Goal: Transaction & Acquisition: Purchase product/service

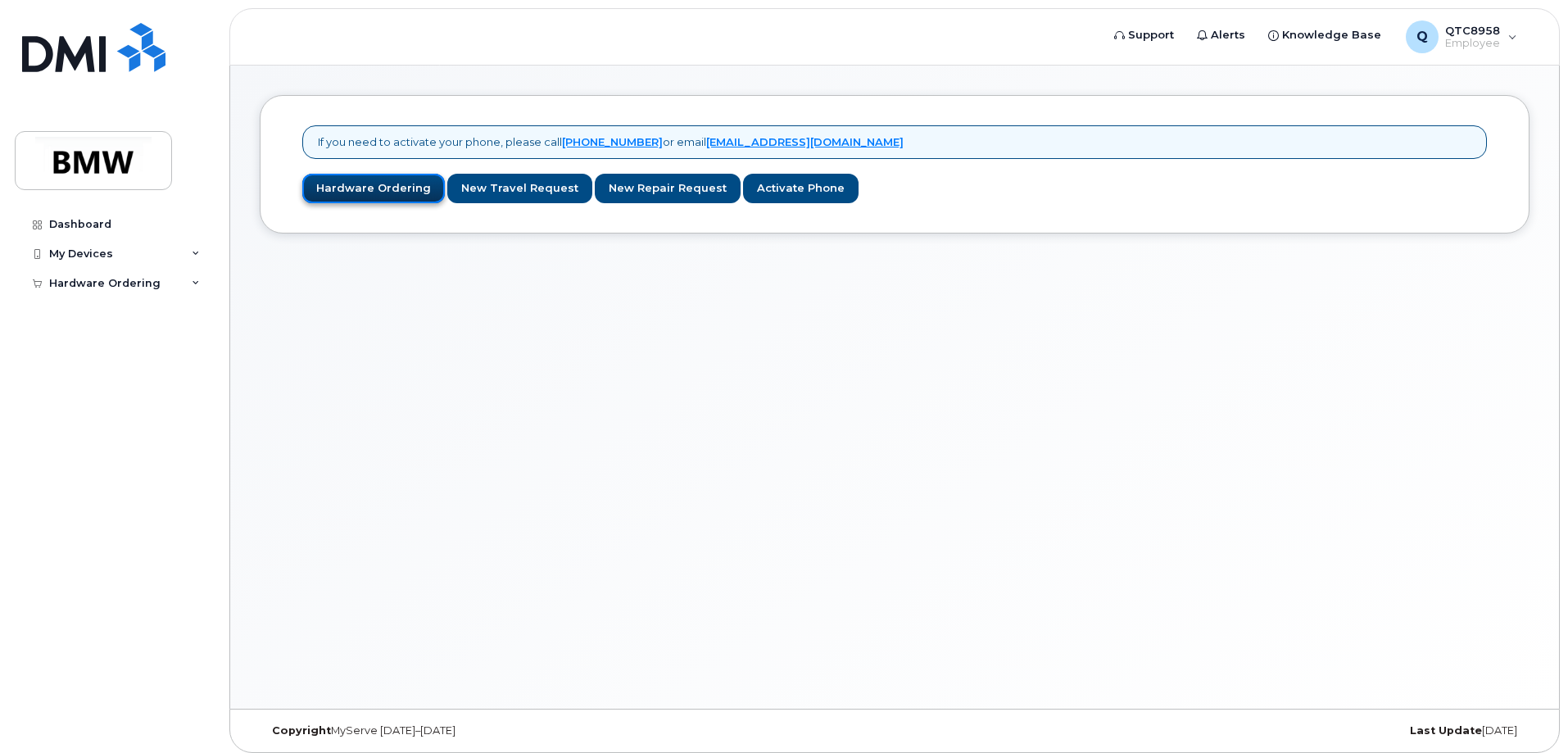
click at [391, 182] on link "Hardware Ordering" at bounding box center [373, 189] width 142 height 31
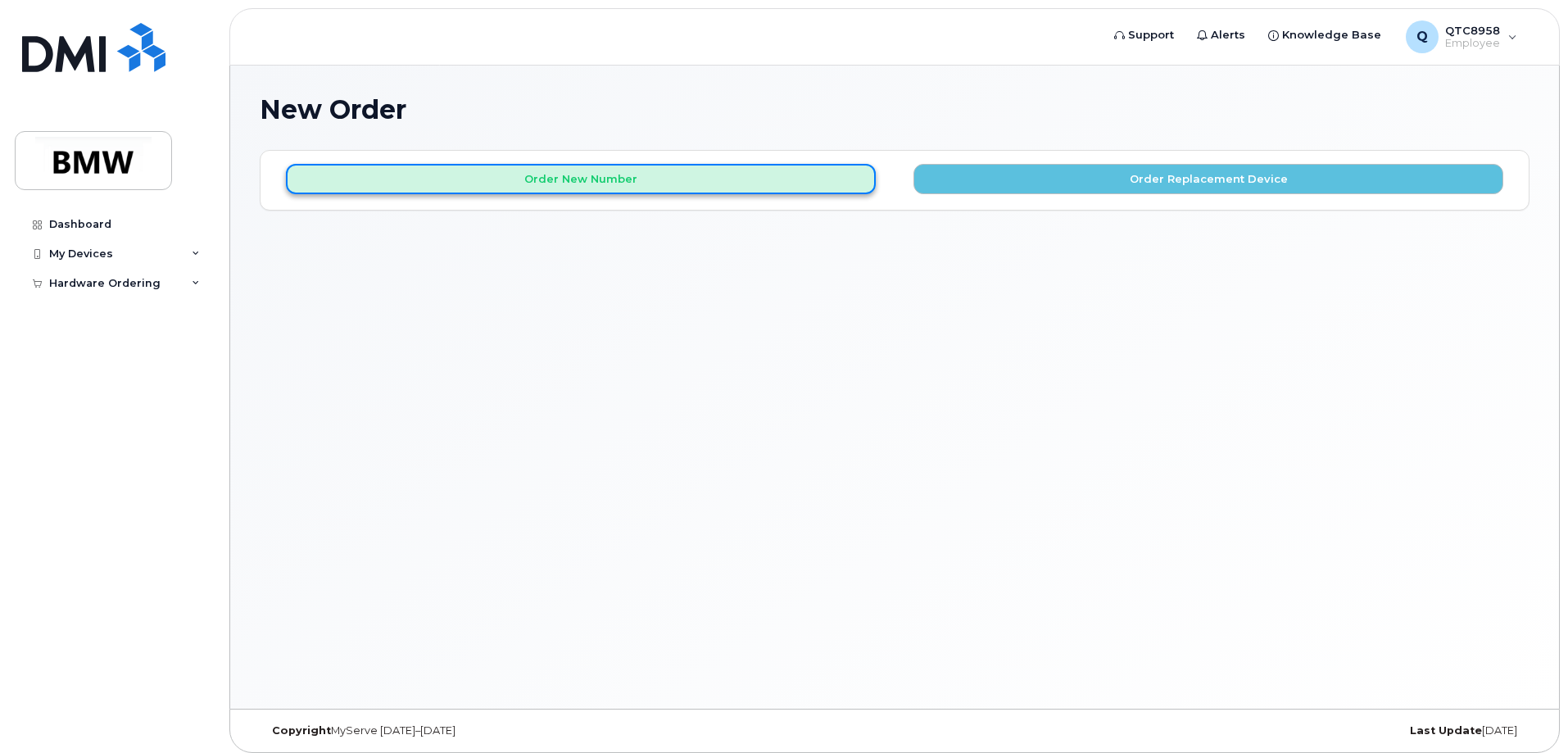
click at [652, 184] on button "Order New Number" at bounding box center [581, 179] width 590 height 31
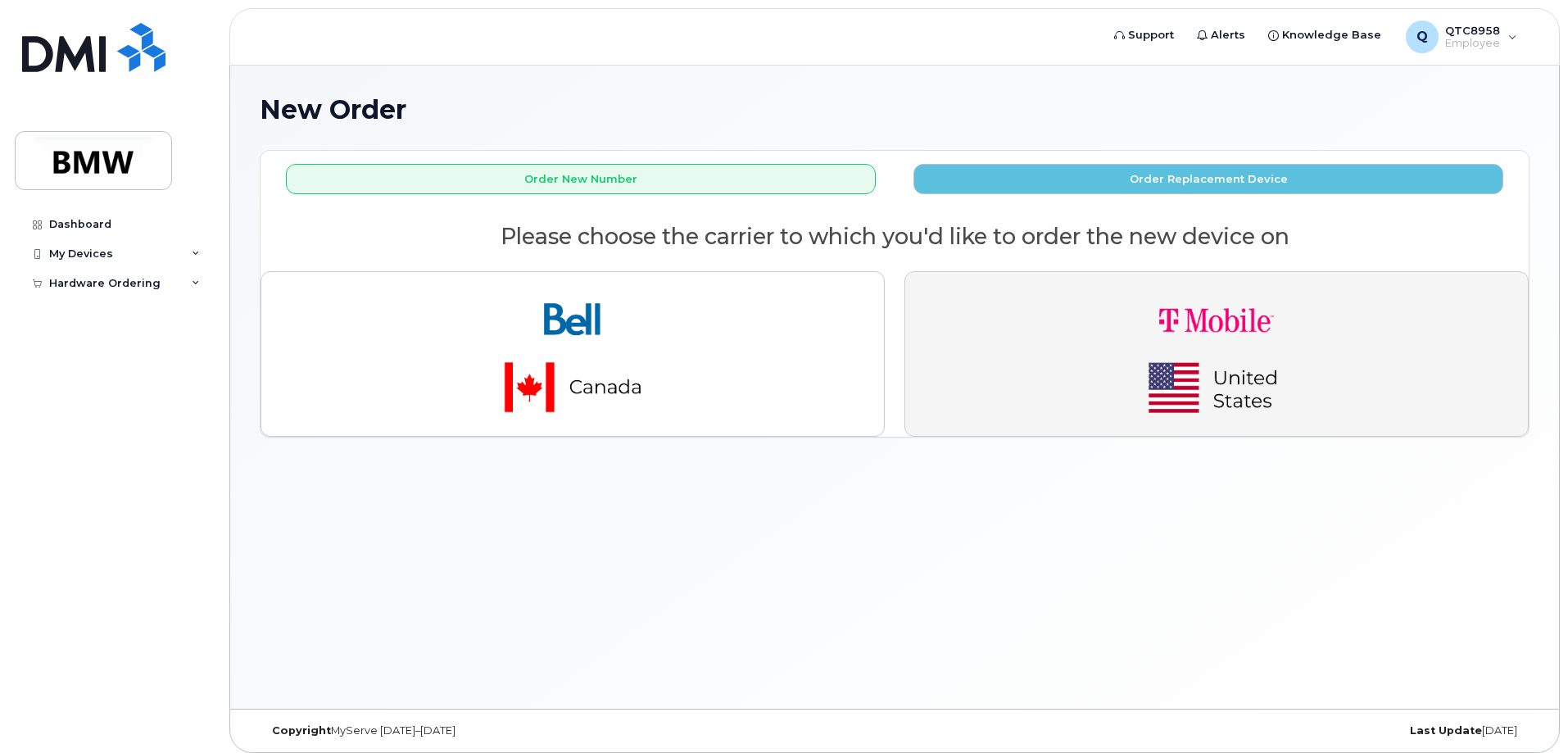
click at [1063, 366] on button "button" at bounding box center [1217, 354] width 624 height 166
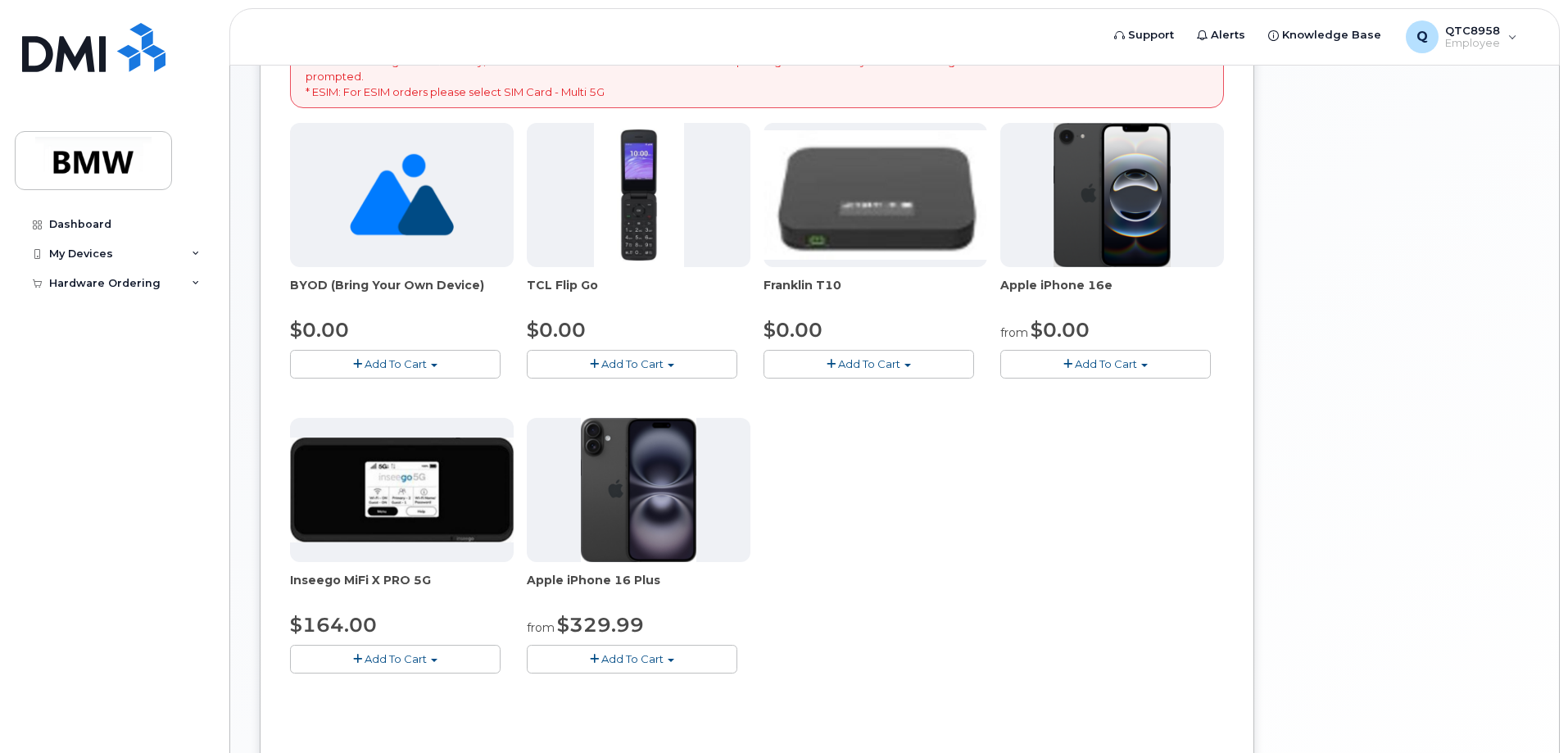
scroll to position [327, 0]
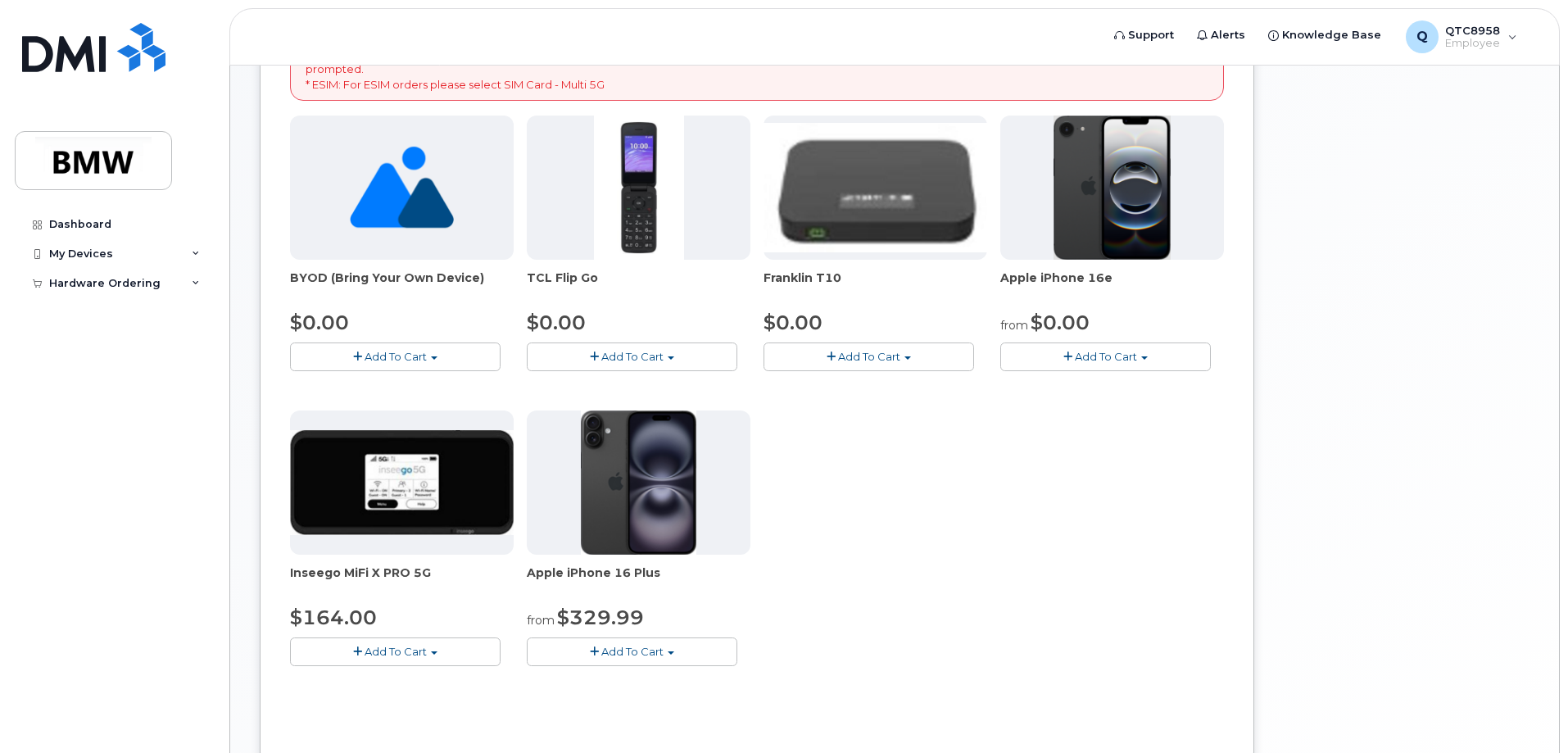
click at [1125, 355] on span "Add To Cart" at bounding box center [1106, 356] width 62 height 13
click at [1059, 390] on link "$0.00 - 30 Month Activation (128GB)" at bounding box center [1123, 387] width 236 height 21
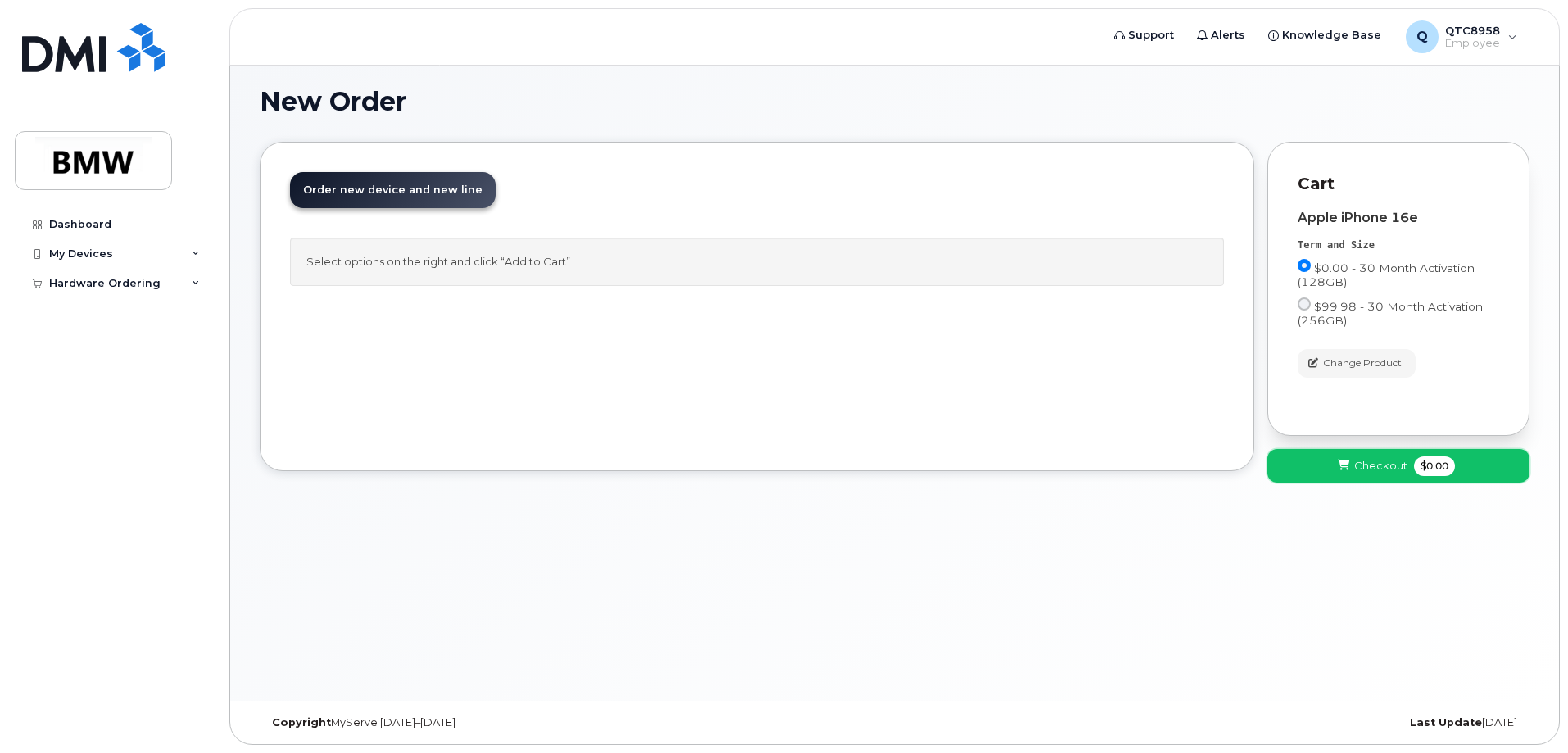
click at [1416, 466] on span "$0.00" at bounding box center [1435, 466] width 41 height 20
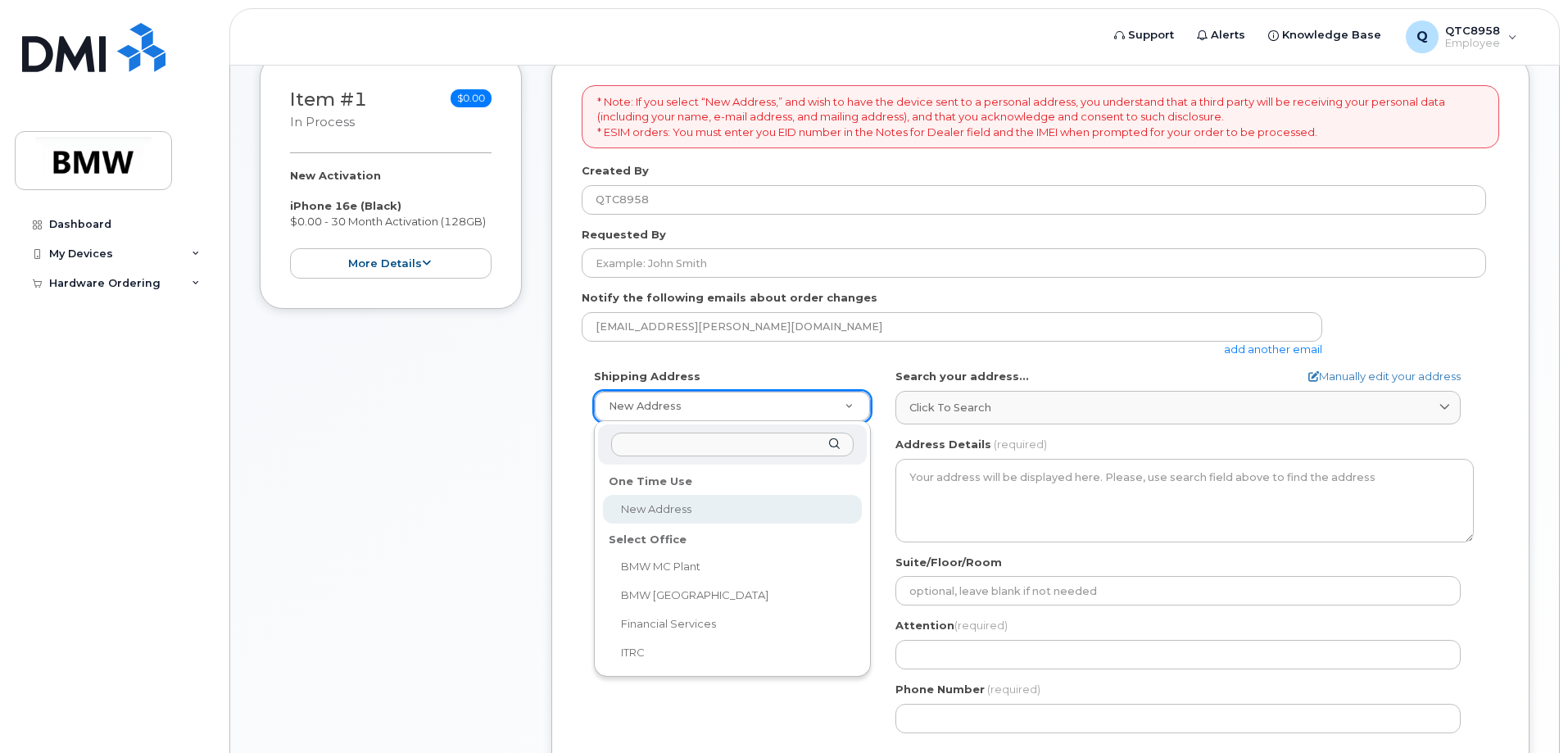
scroll to position [337, 0]
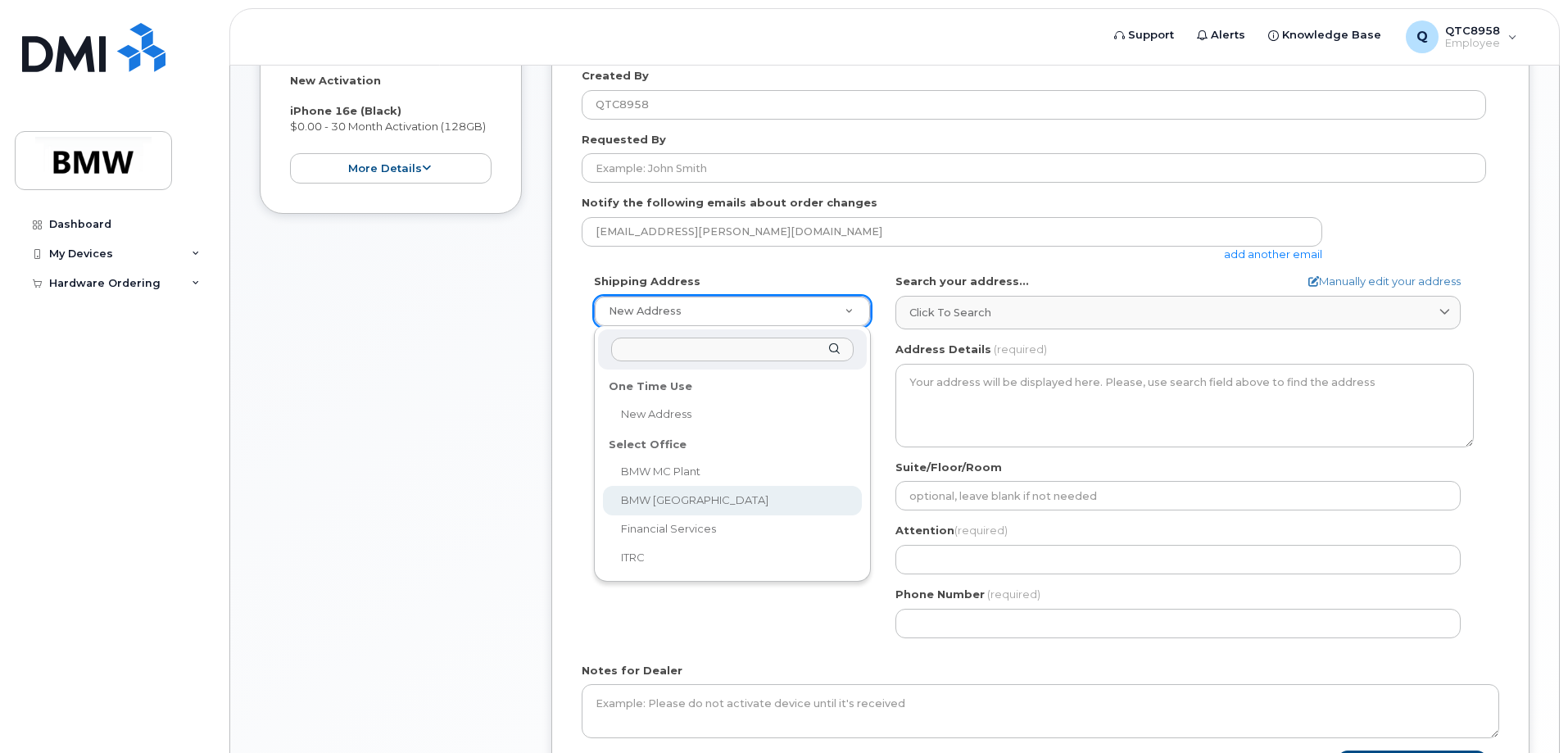
select select
type textarea "200 BMW Drive Woodcliff Lake NJ 07677 Woodcliff Lake New Jersey 07677"
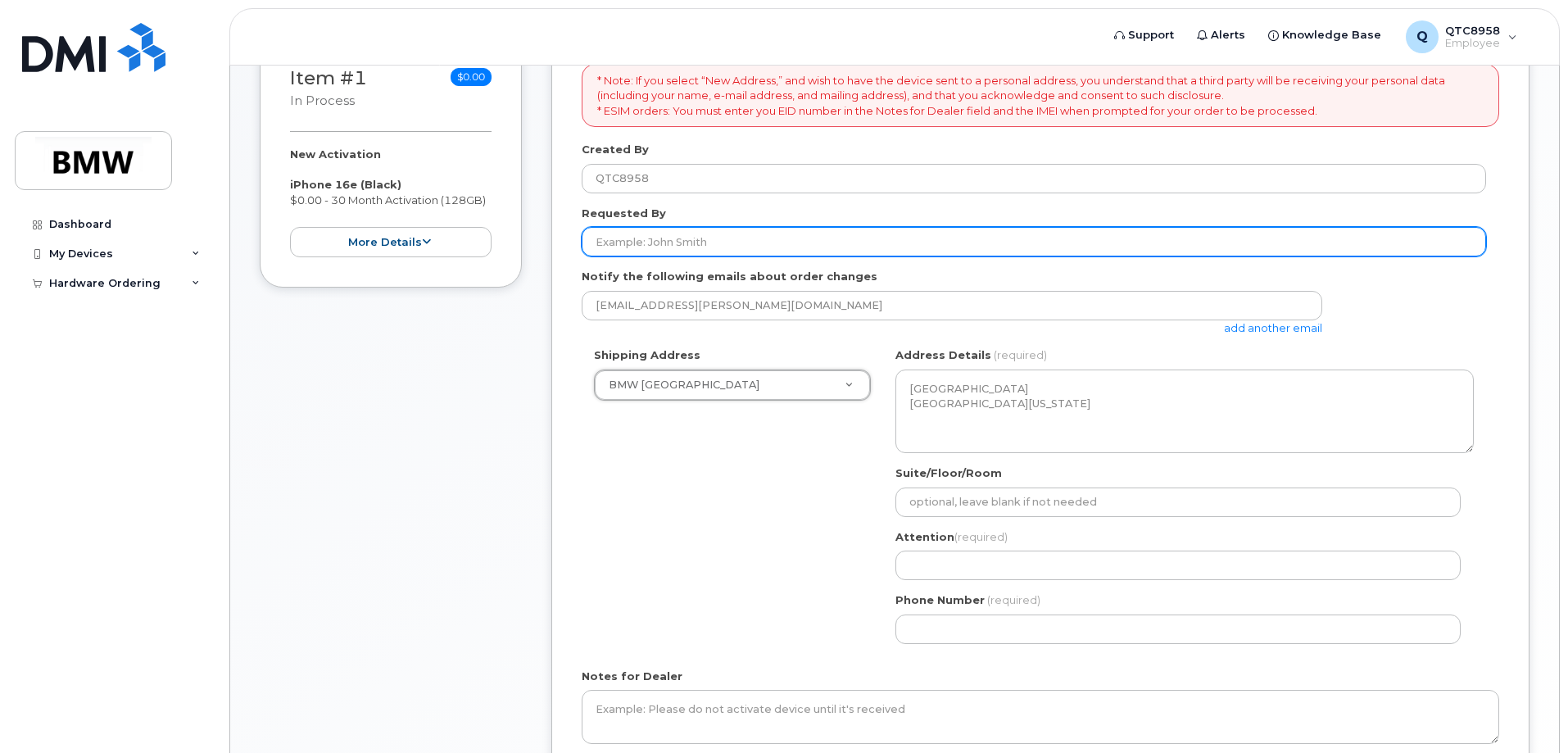
scroll to position [271, 0]
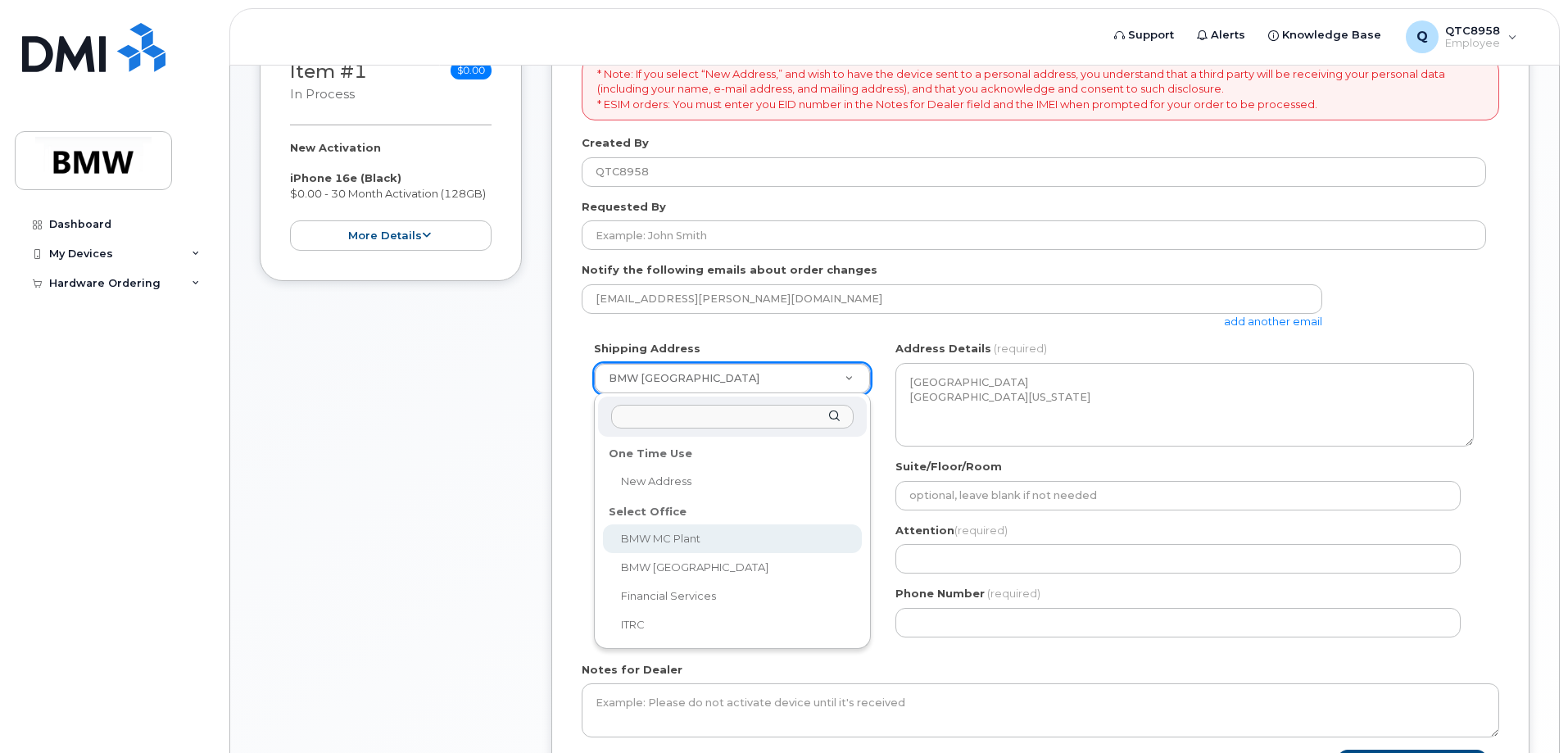
select select
type textarea "1400 Highway 101 S GREER SC 29651-6731 UNITED STATES Greer South Carolina 29651…"
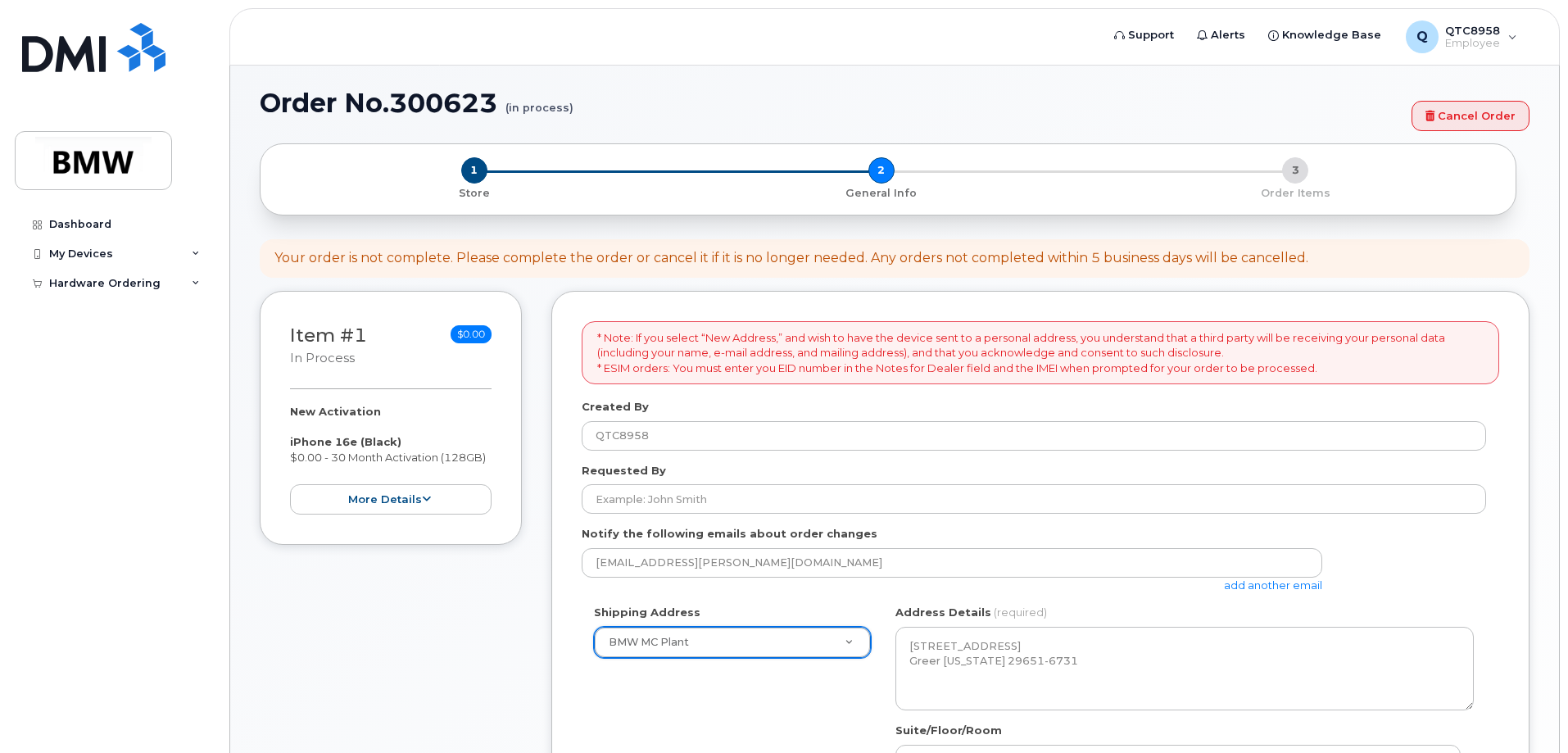
scroll to position [0, 0]
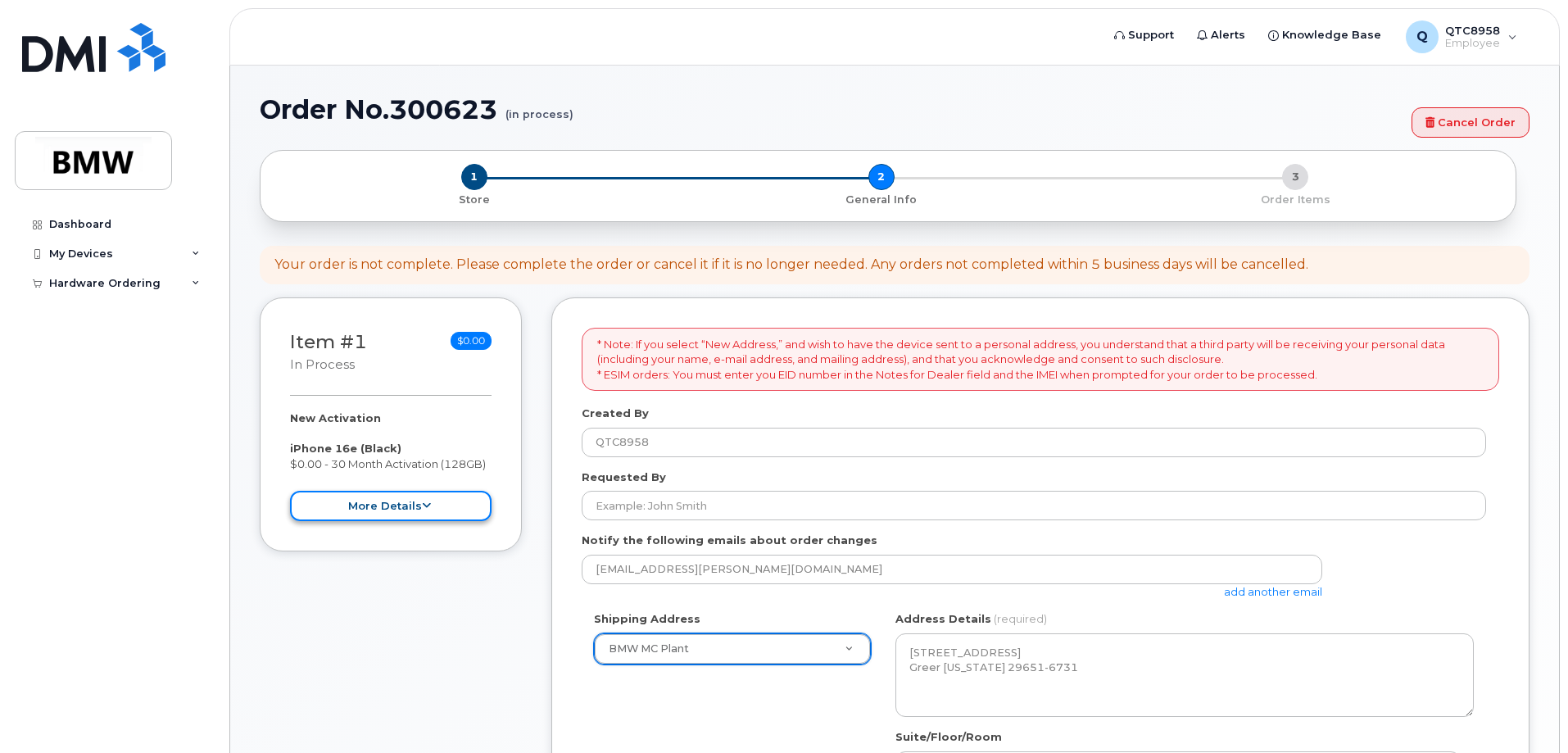
click at [422, 515] on button "more details" at bounding box center [390, 506] width 202 height 31
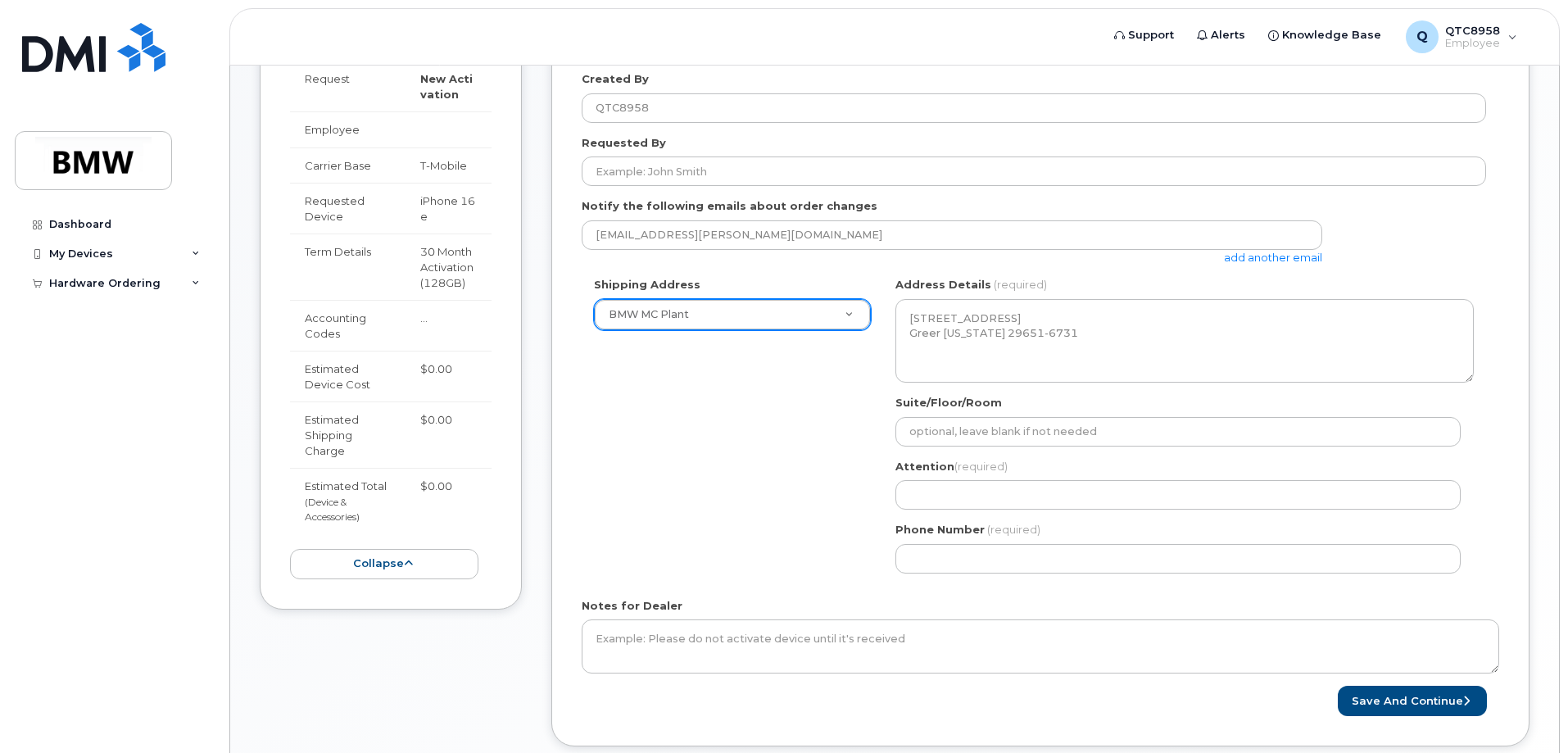
scroll to position [106, 0]
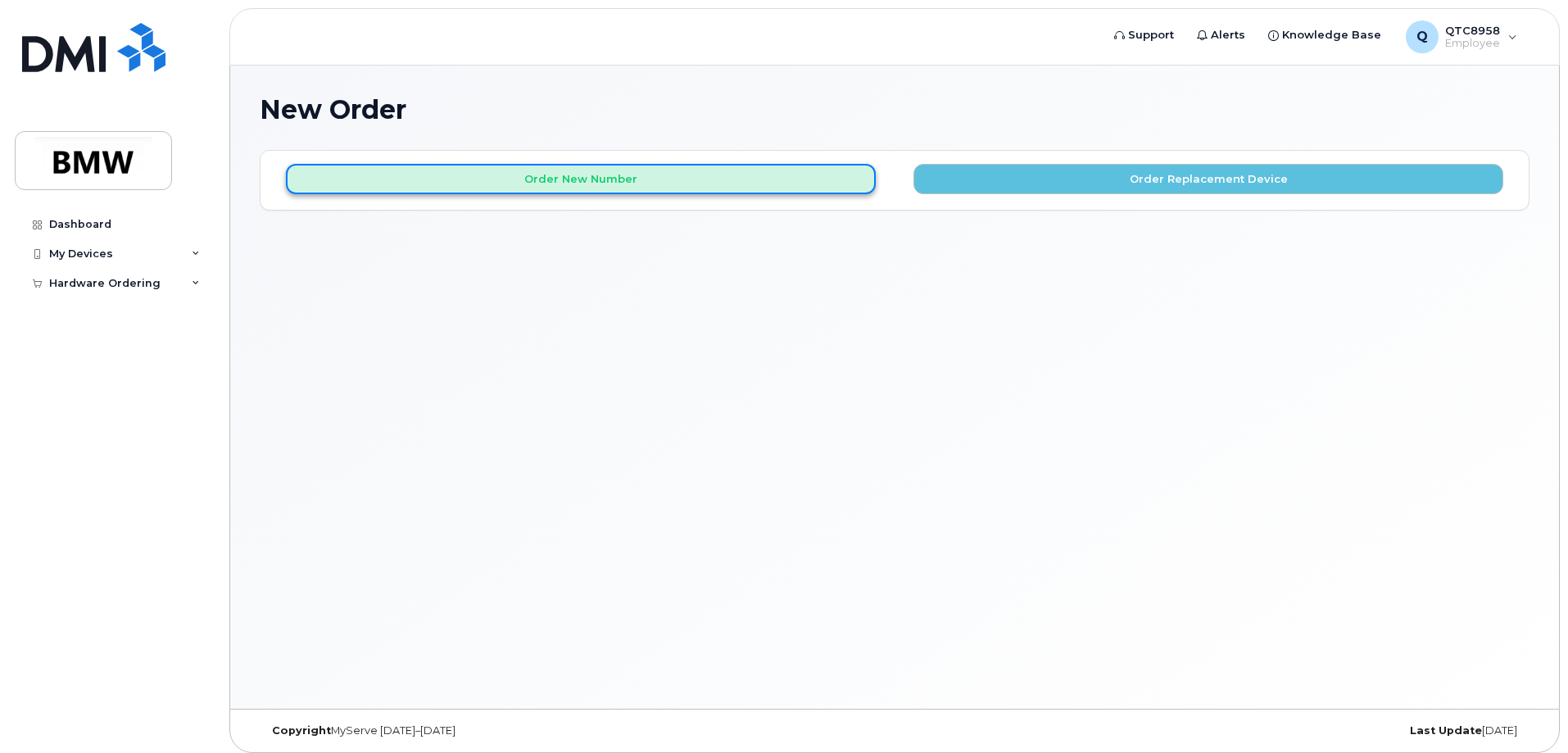
click at [722, 185] on button "Order New Number" at bounding box center [581, 179] width 590 height 31
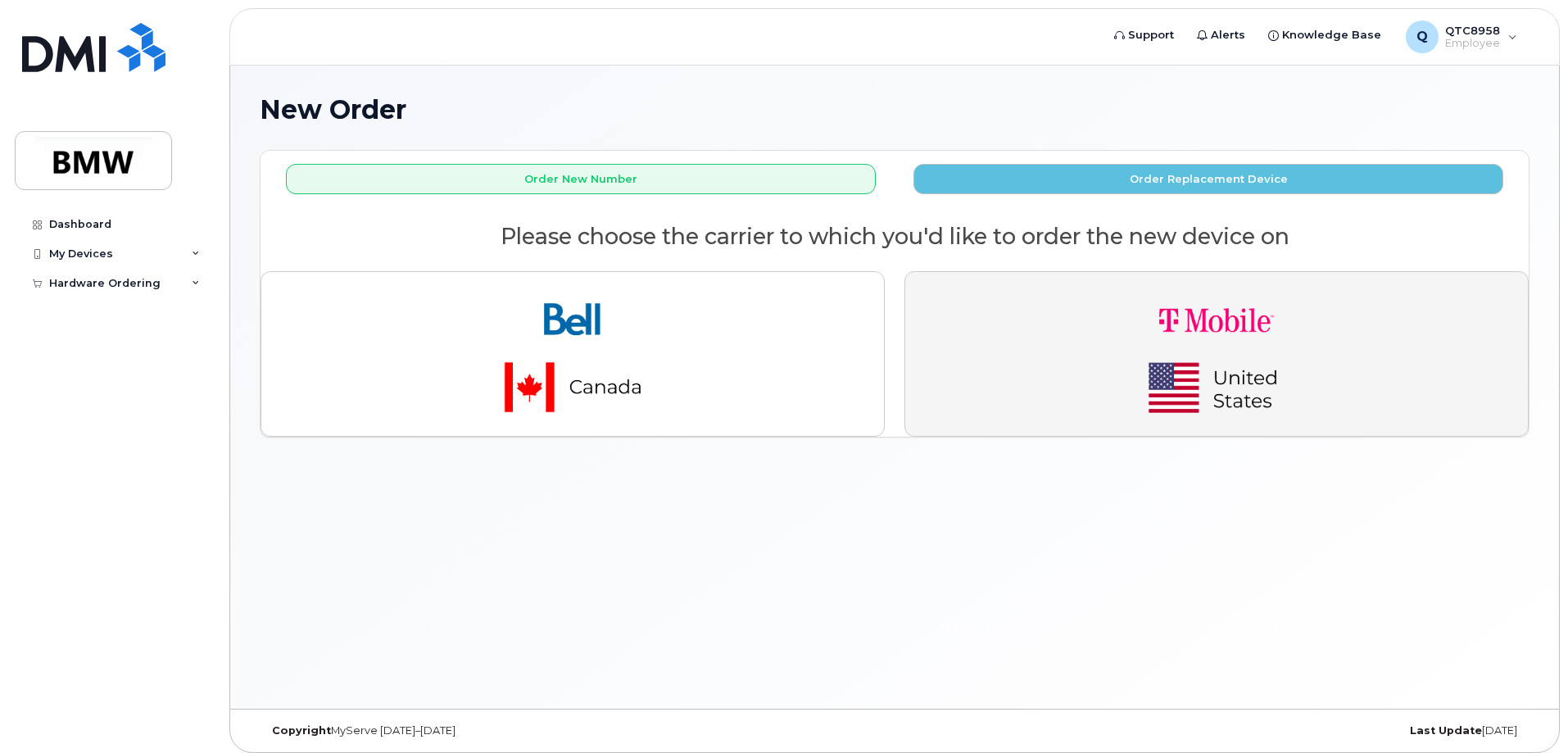
click at [1270, 410] on img "button" at bounding box center [1216, 354] width 229 height 138
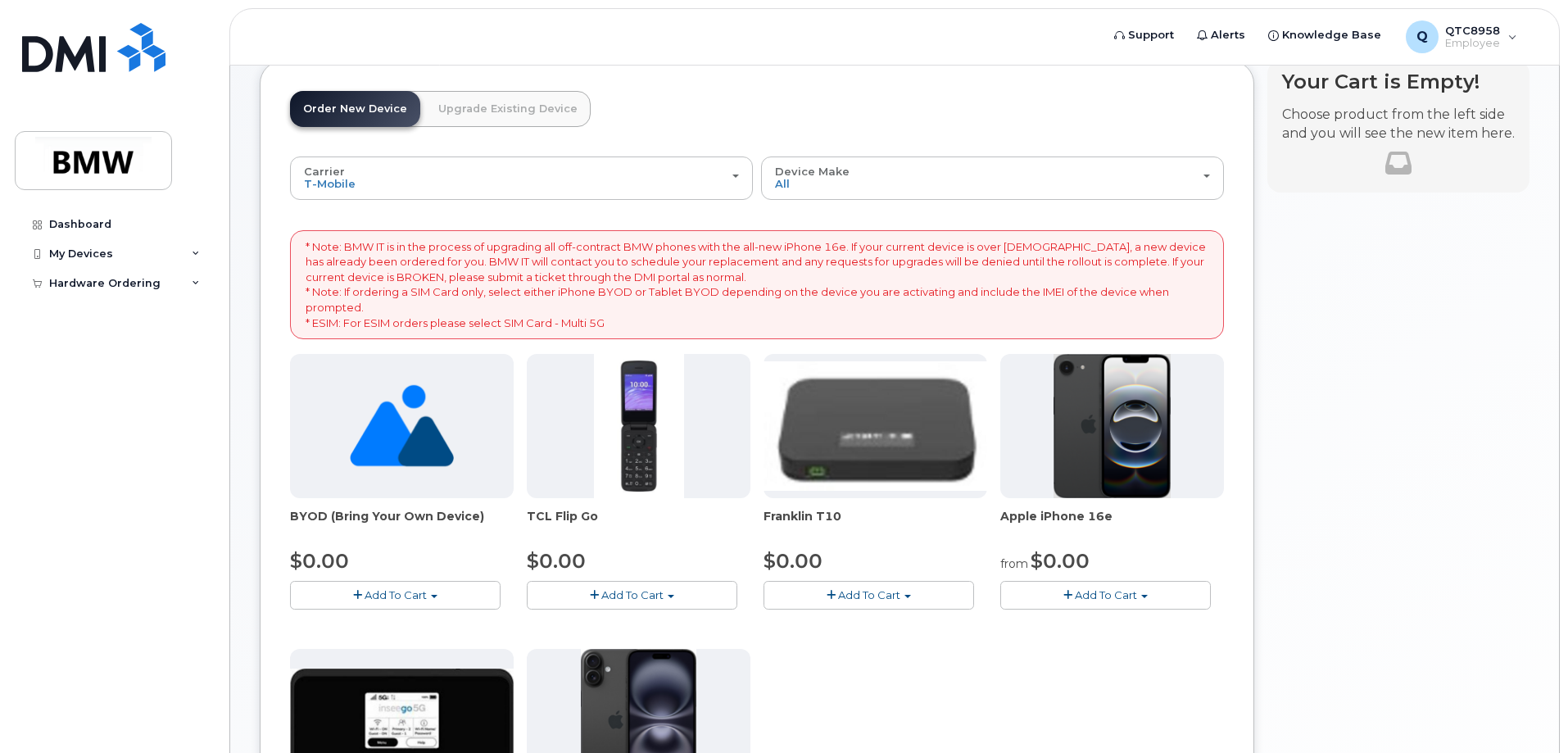
scroll to position [246, 0]
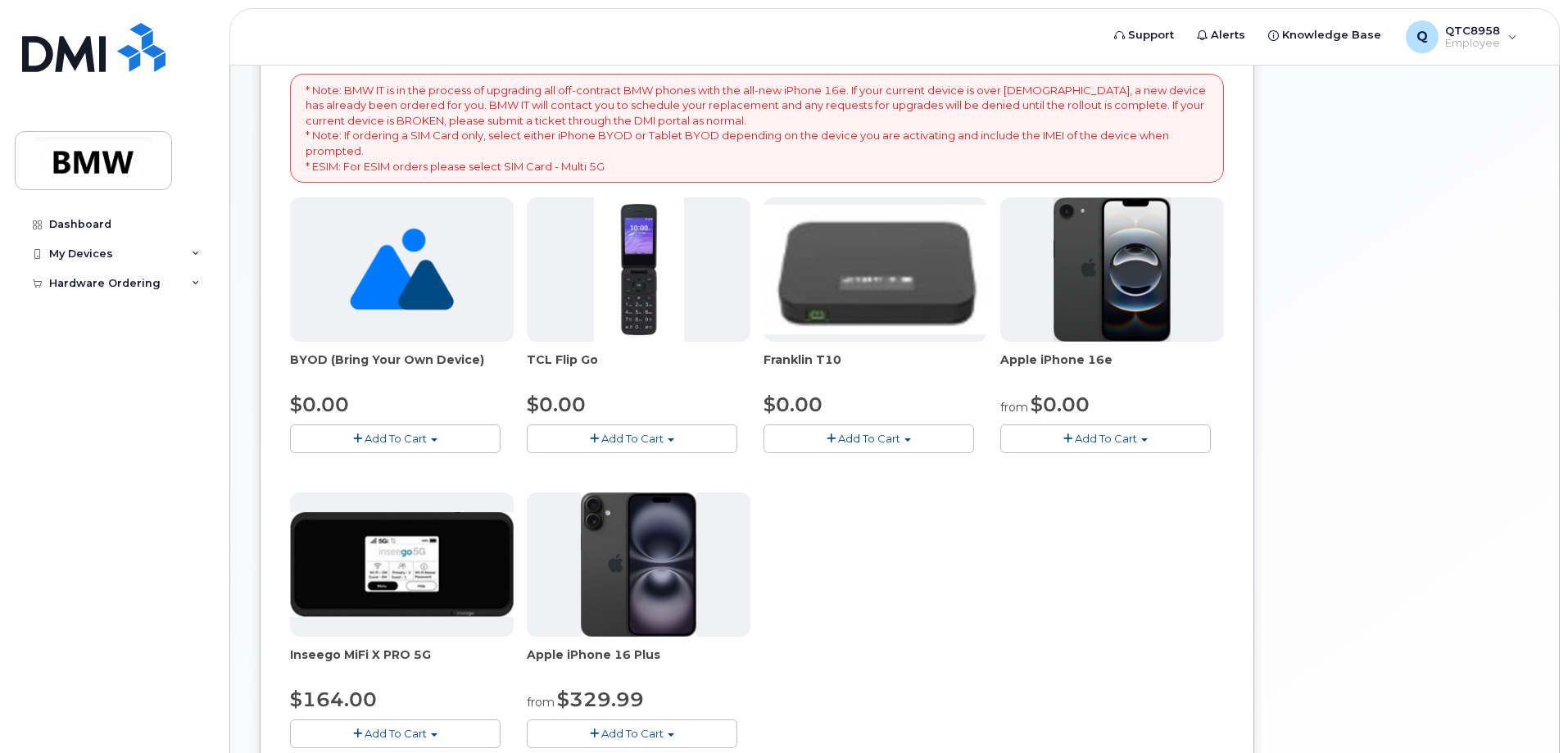
click at [1146, 444] on button "Add To Cart" at bounding box center [1106, 439] width 211 height 29
click at [1145, 459] on link "$0.00 - 30 Month Activation (128GB)" at bounding box center [1123, 469] width 236 height 21
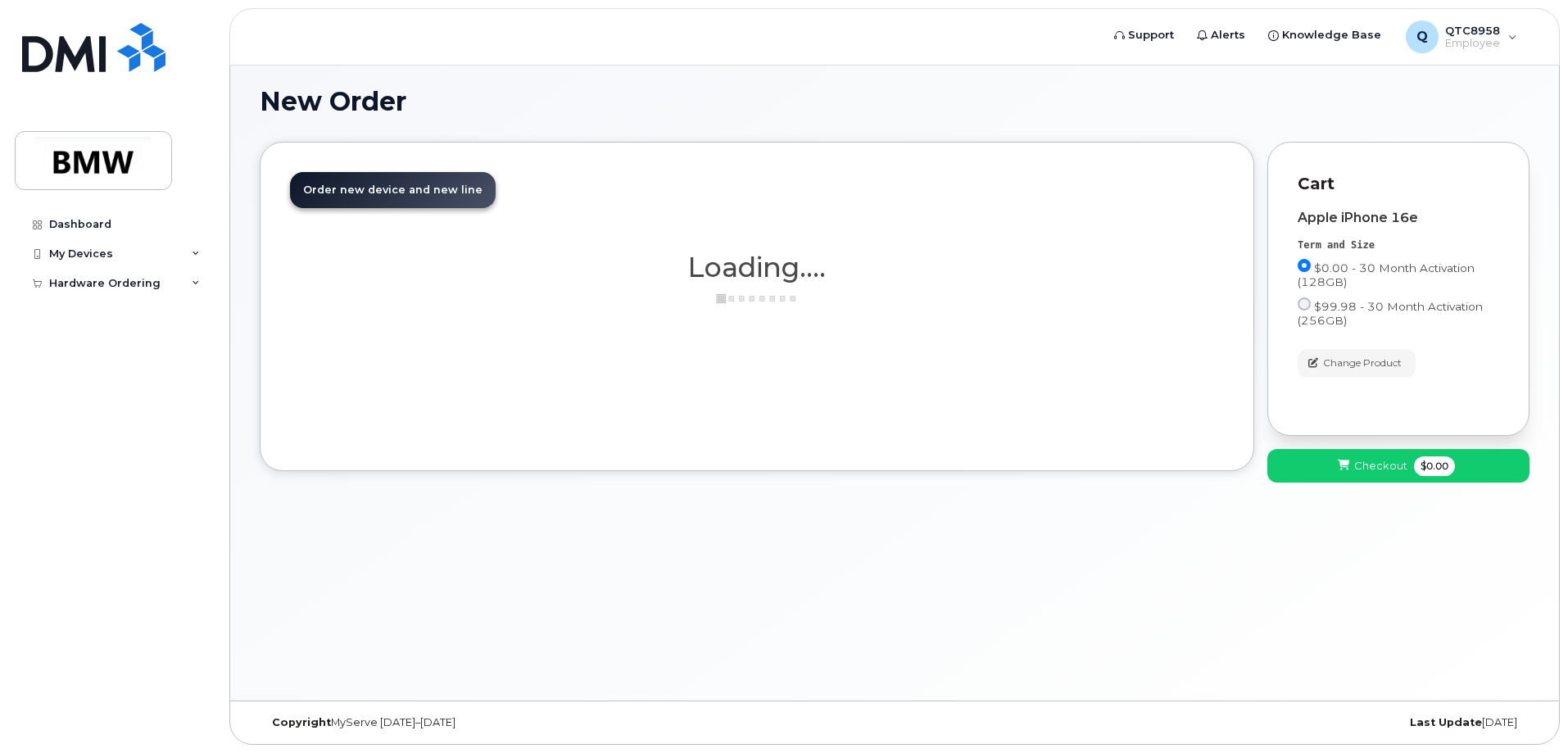
scroll to position [8, 0]
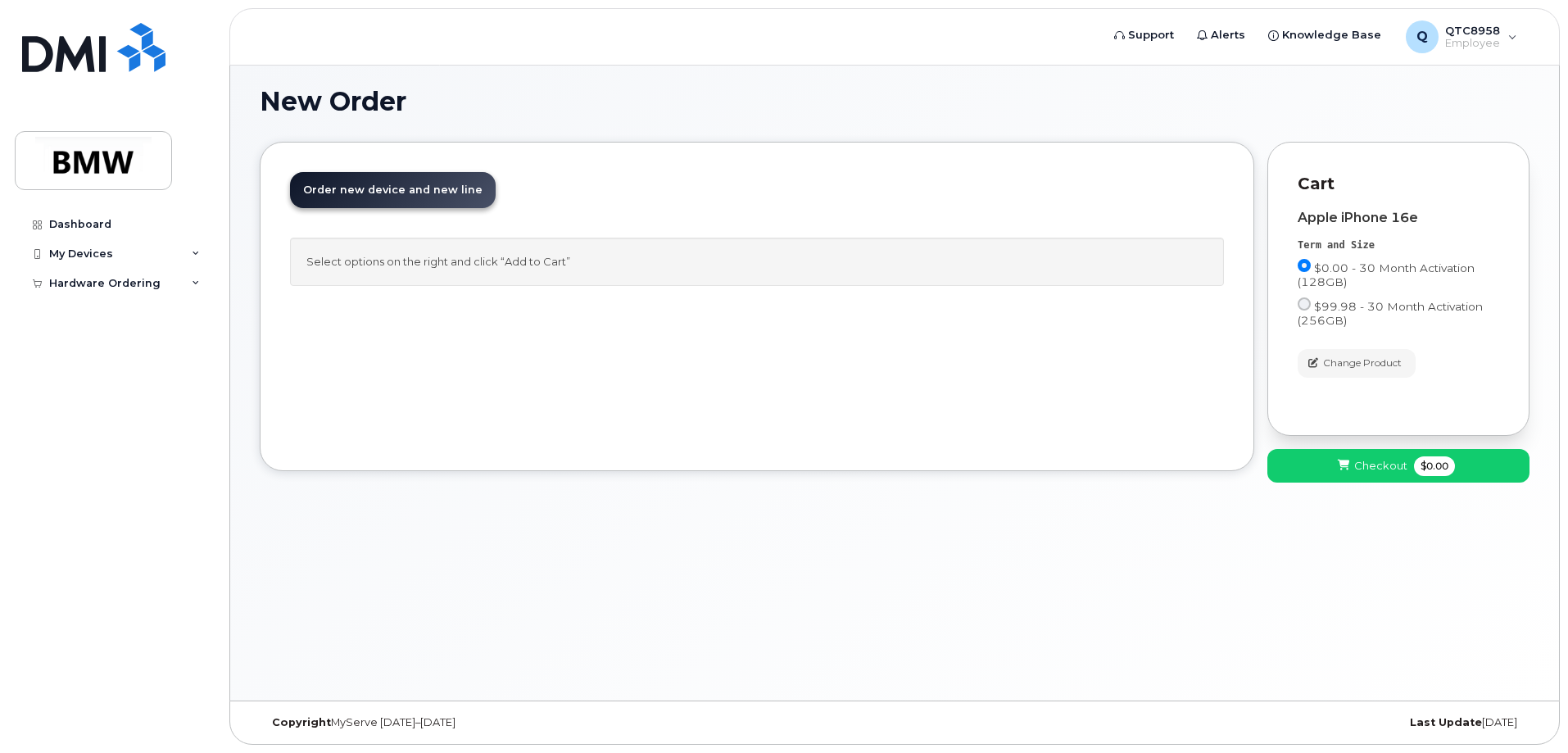
drag, startPoint x: 1387, startPoint y: 229, endPoint x: 1052, endPoint y: 238, distance: 335.1
click at [1052, 238] on div "Order New Device Upgrade Existing Device Order new device and new line Order ne…" at bounding box center [895, 318] width 1270 height 354
click at [1023, 538] on div "New Order × Share This Order If you want to allow others to create or edit orde…" at bounding box center [894, 379] width 1329 height 643
click at [1376, 470] on span "Checkout" at bounding box center [1381, 465] width 53 height 15
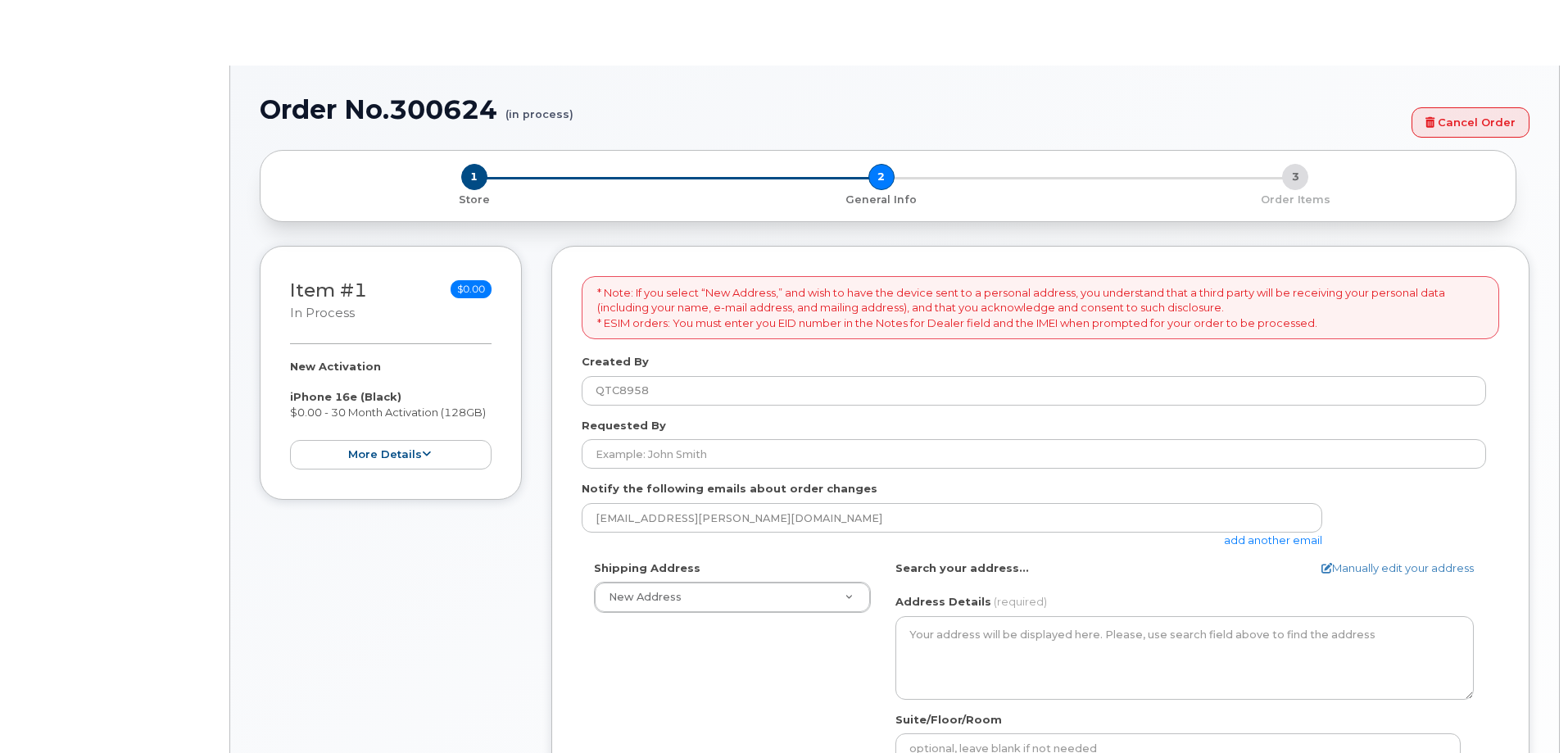
select select
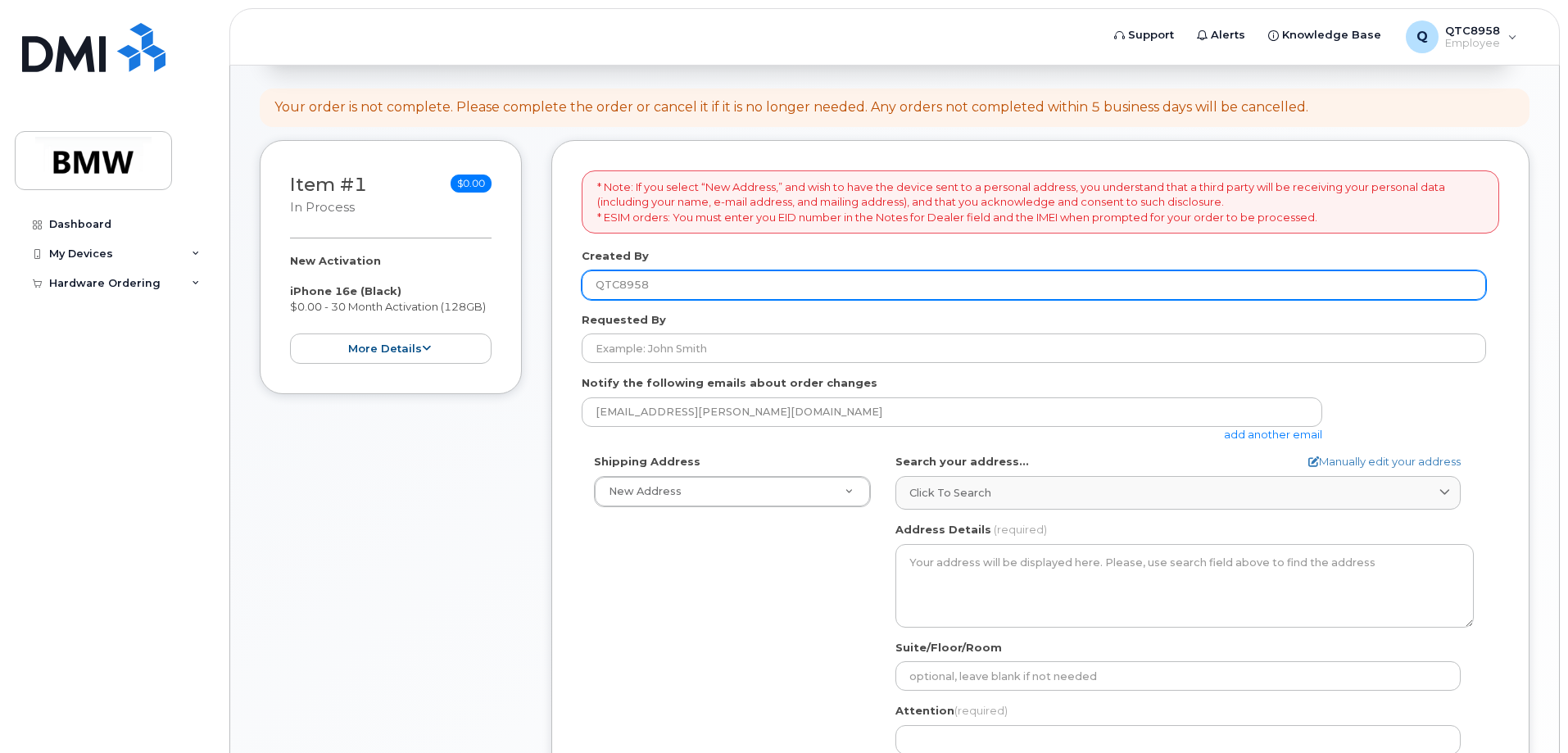
scroll to position [164, 0]
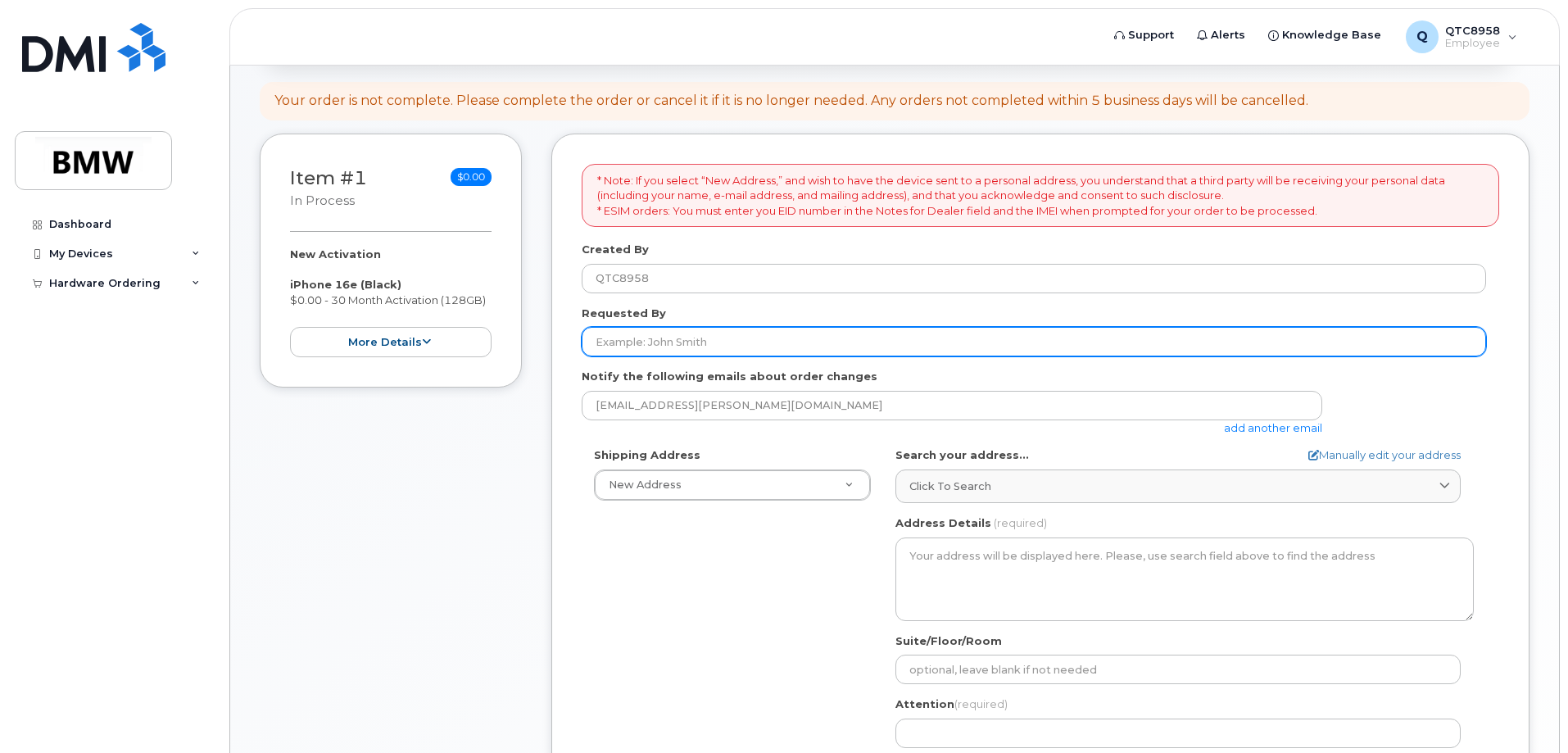
click at [693, 345] on input "Requested By" at bounding box center [1035, 341] width 905 height 30
type input "j"
type input "[PERSON_NAME]"
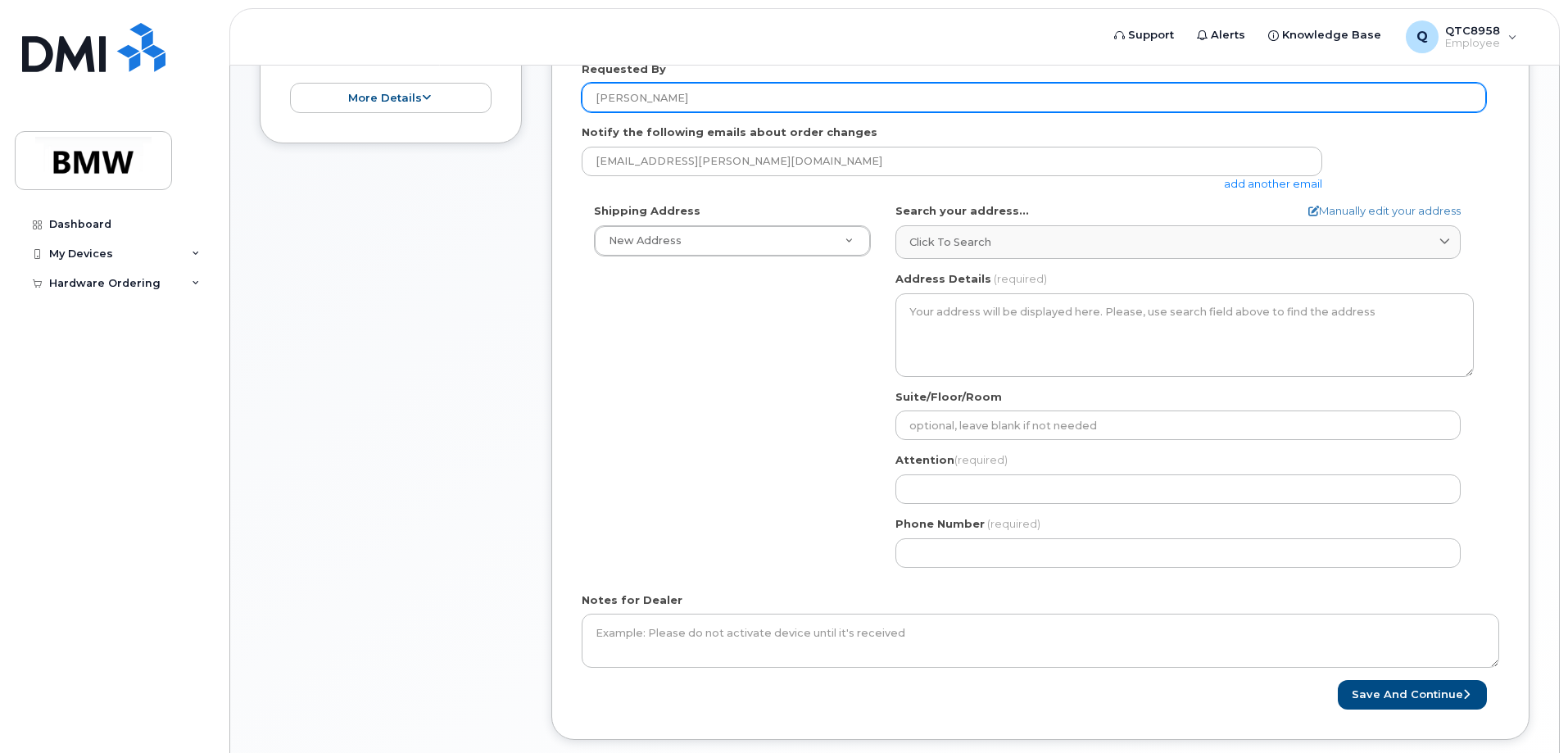
scroll to position [409, 0]
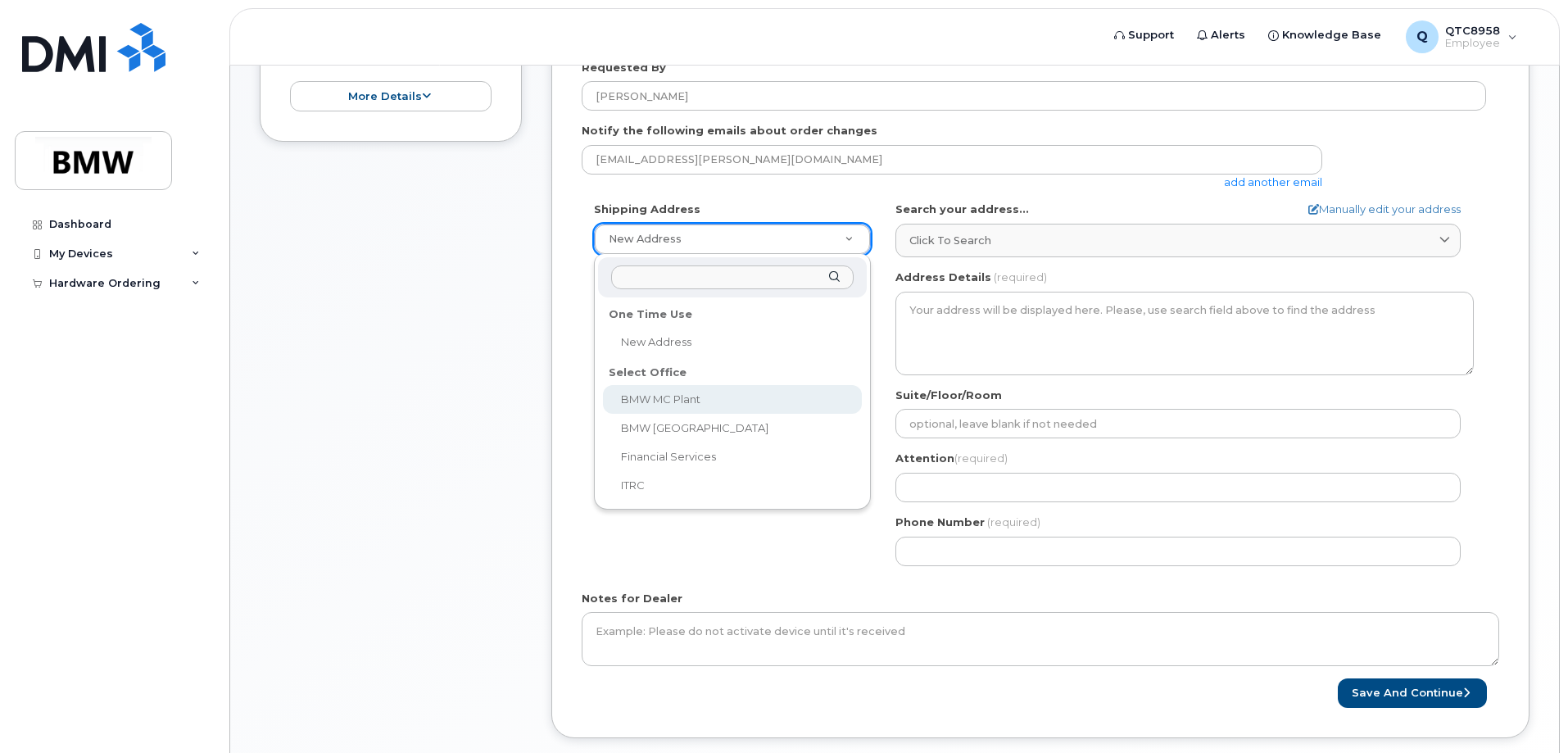
select select
type textarea "[STREET_ADDRESS] Greer [US_STATE] 29651-6731"
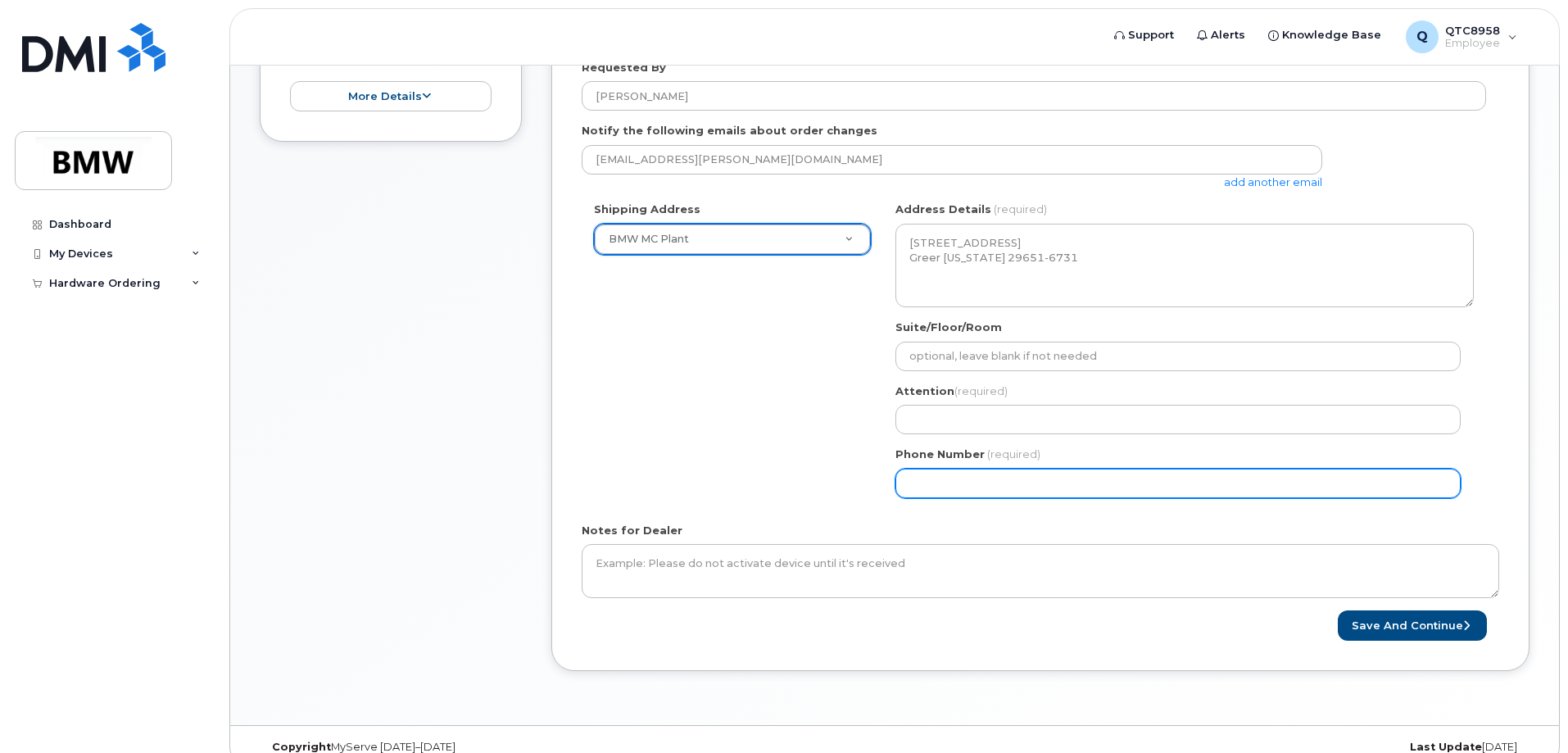
click at [1096, 484] on input "Phone Number" at bounding box center [1178, 483] width 565 height 30
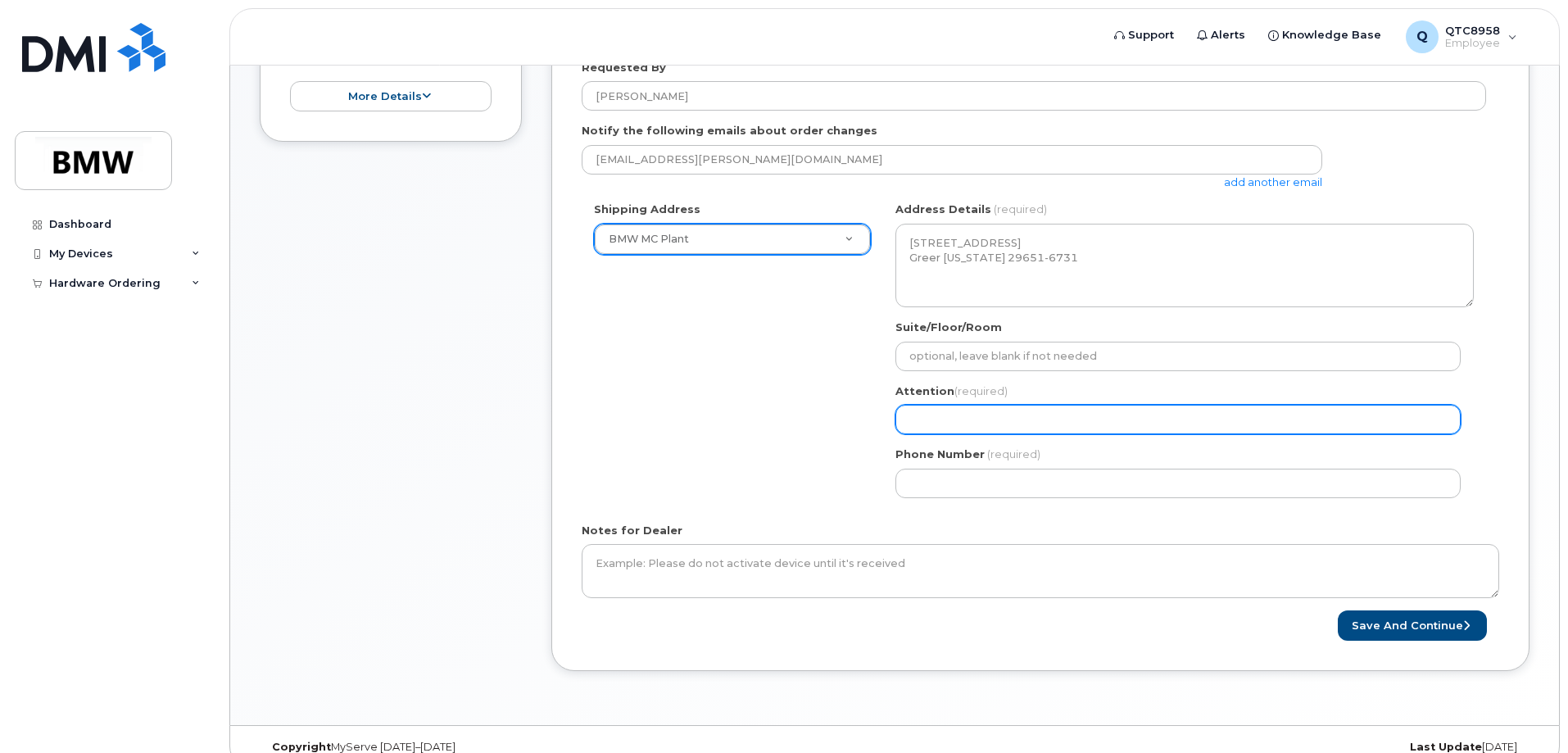
click at [1029, 418] on input "Attention (required)" at bounding box center [1178, 419] width 565 height 30
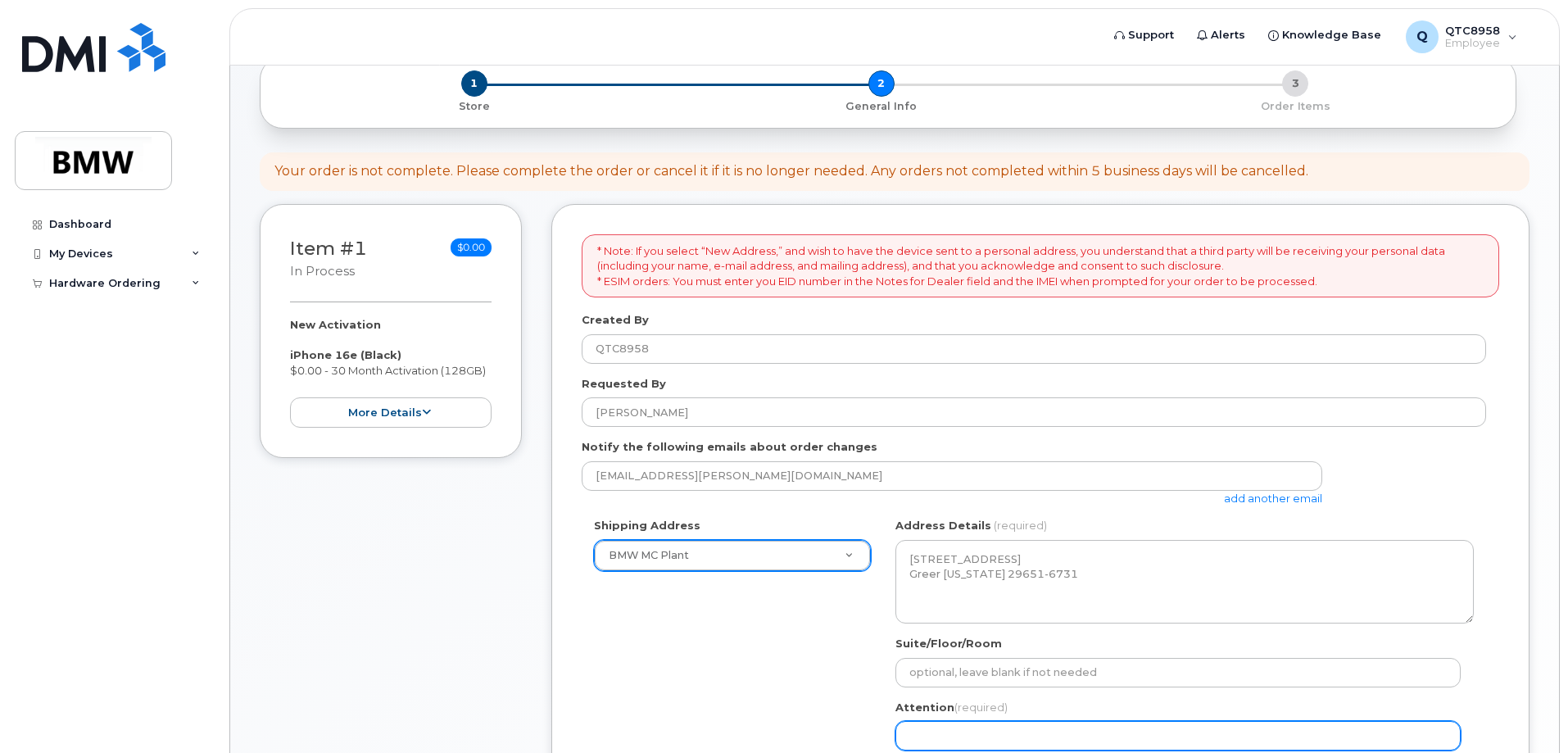
scroll to position [82, 0]
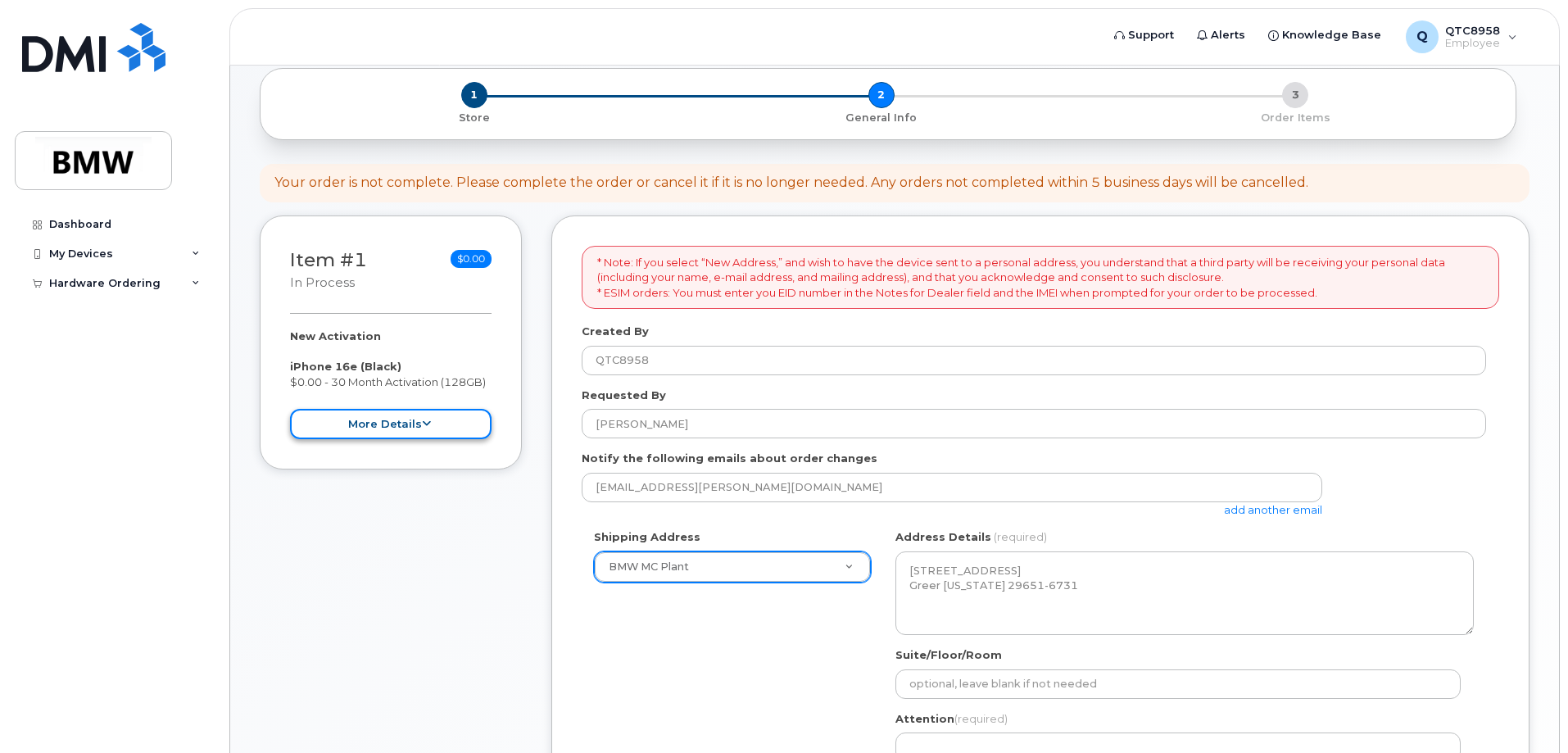
click at [452, 415] on button "more details" at bounding box center [390, 424] width 202 height 31
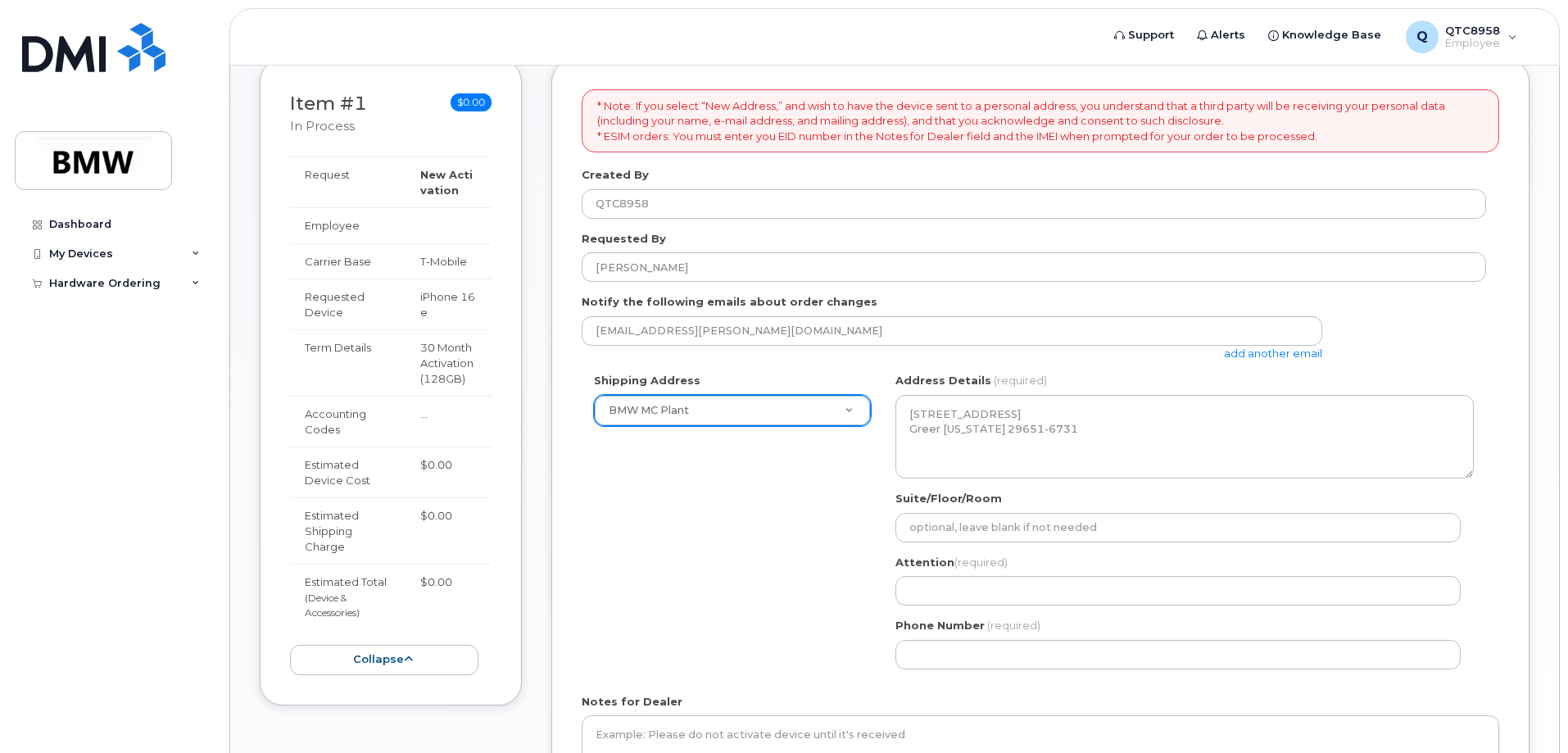
scroll to position [246, 0]
